Goal: Check status: Check status

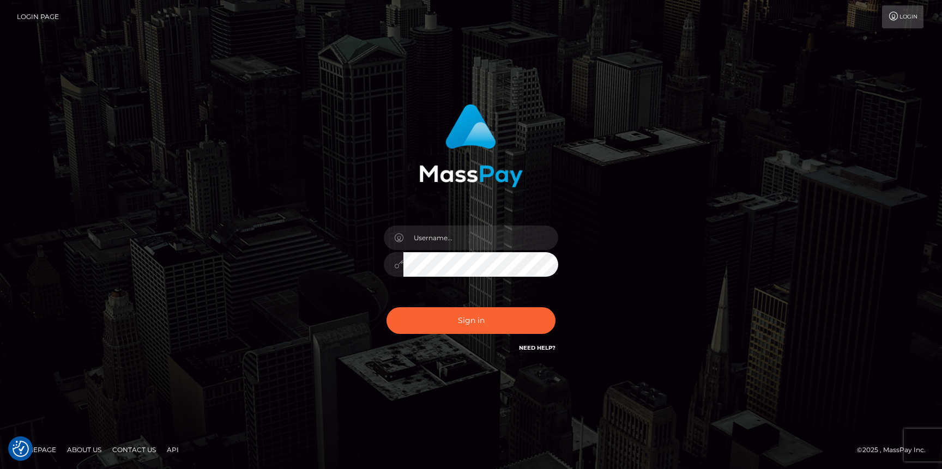
click at [500, 224] on div at bounding box center [471, 259] width 191 height 83
click at [500, 230] on input "text" at bounding box center [480, 238] width 155 height 25
click at [507, 289] on div at bounding box center [471, 259] width 191 height 83
click at [460, 249] on input "text" at bounding box center [480, 238] width 155 height 25
type input "Neel Bhalla"
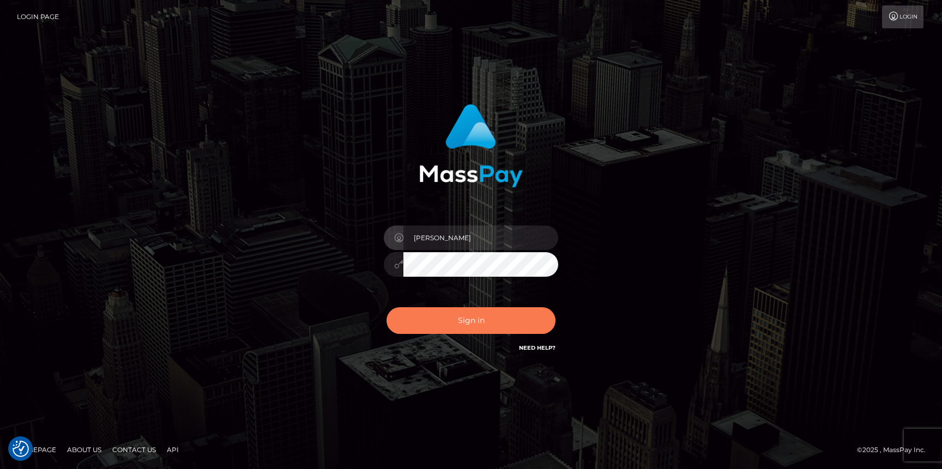
click at [444, 317] on button "Sign in" at bounding box center [471, 321] width 169 height 27
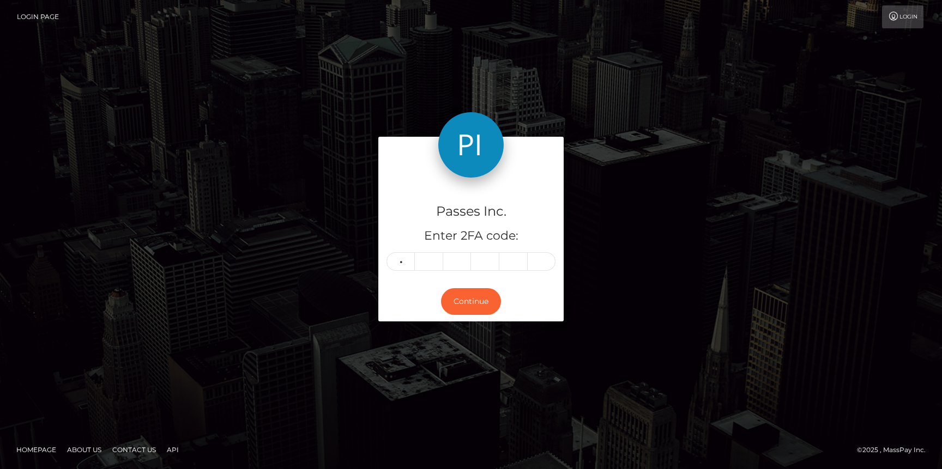
type input "5"
type input "1"
type input "3"
type input "7"
type input "1"
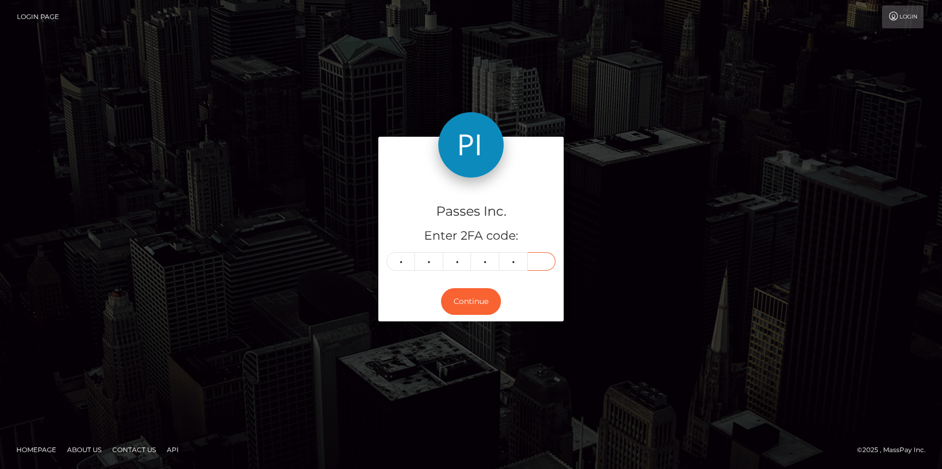
type input "4"
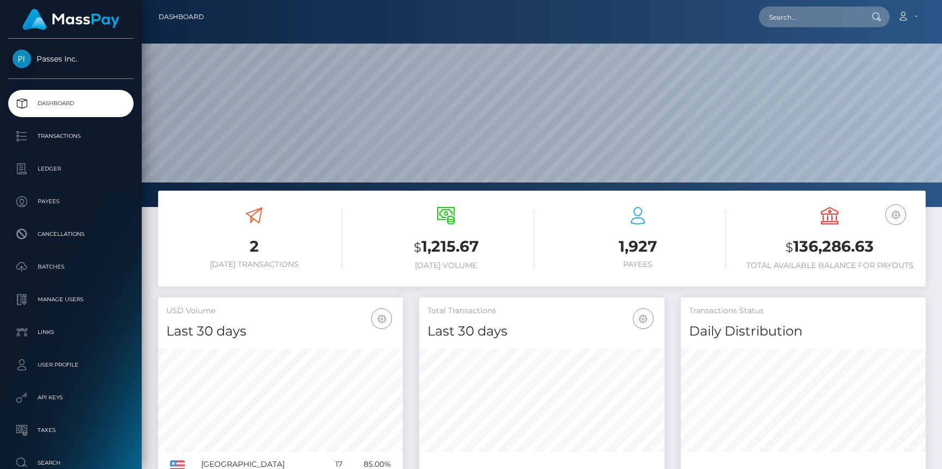
scroll to position [193, 245]
click at [118, 141] on p "Transactions" at bounding box center [71, 136] width 117 height 16
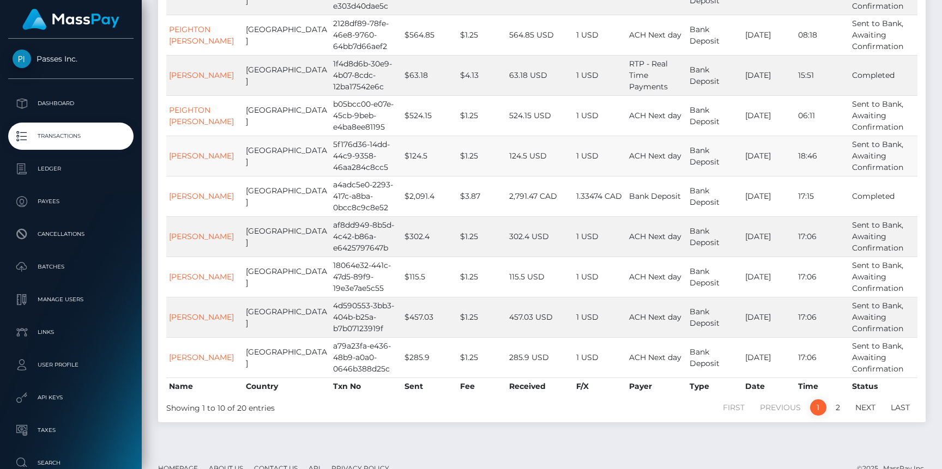
scroll to position [225, 0]
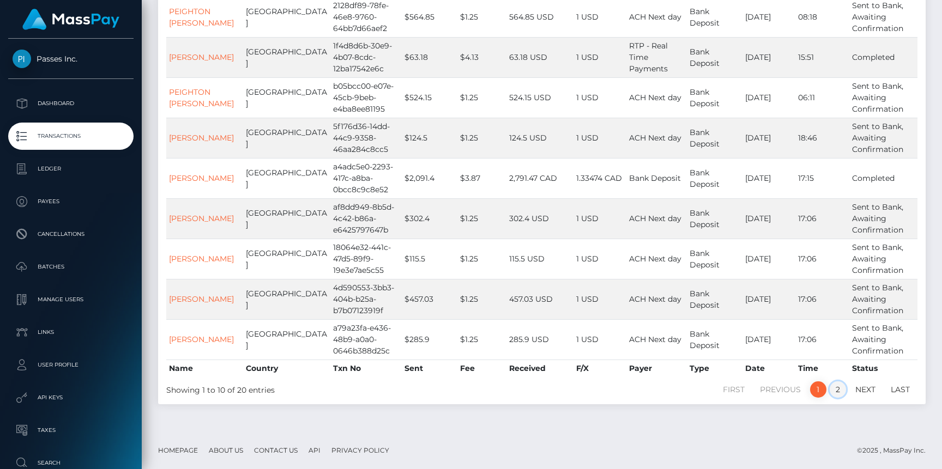
click at [838, 392] on link "2" at bounding box center [838, 390] width 16 height 16
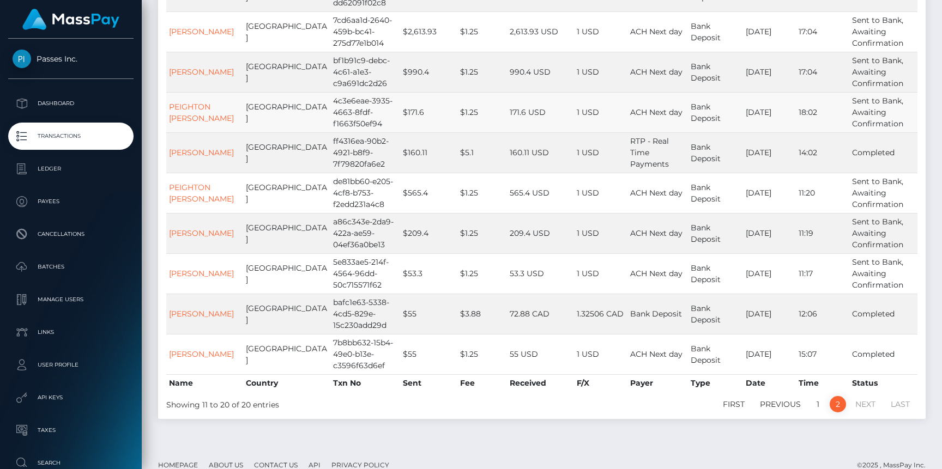
scroll to position [210, 0]
click at [222, 275] on link "MANDY AWADIS" at bounding box center [201, 274] width 65 height 10
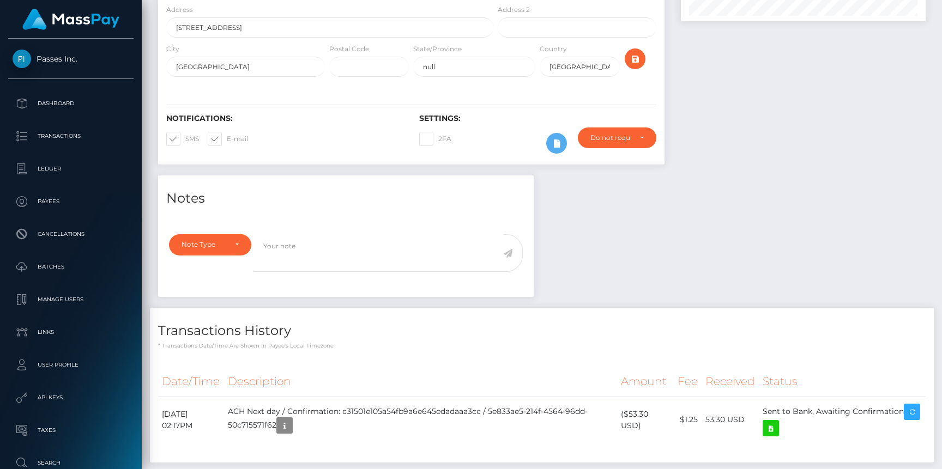
scroll to position [220, 0]
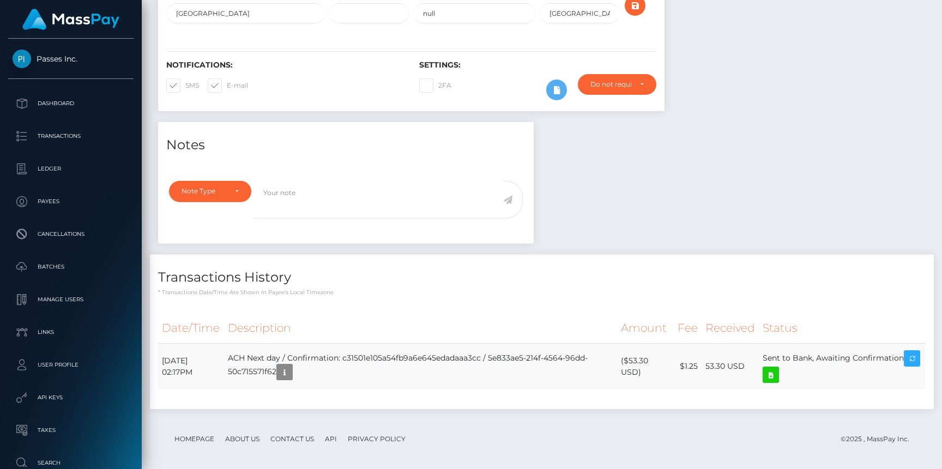
click at [326, 359] on td "ACH Next day / Confirmation: c31501e105a54fb9a6e645edadaaa3cc / 5e833ae5-214f-4…" at bounding box center [420, 367] width 393 height 46
click at [327, 359] on td "ACH Next day / Confirmation: c31501e105a54fb9a6e645edadaaa3cc / 5e833ae5-214f-4…" at bounding box center [420, 367] width 393 height 46
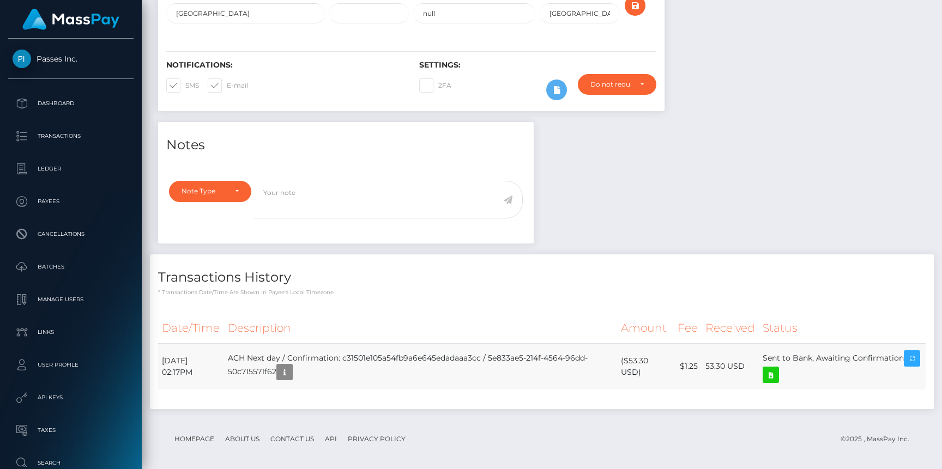
click at [327, 359] on td "ACH Next day / Confirmation: c31501e105a54fb9a6e645edadaaa3cc / 5e833ae5-214f-4…" at bounding box center [420, 367] width 393 height 46
click at [404, 371] on td "ACH Next day / Confirmation: c31501e105a54fb9a6e645edadaaa3cc / 5e833ae5-214f-4…" at bounding box center [420, 367] width 393 height 46
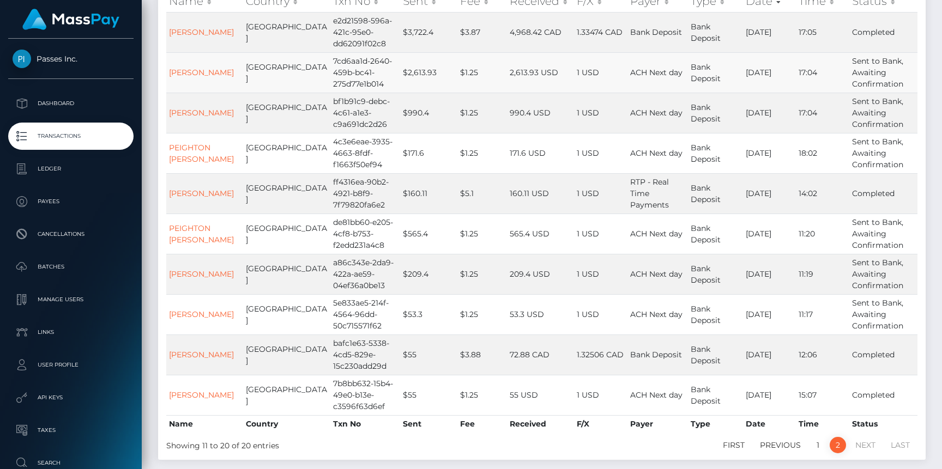
scroll to position [183, 0]
